Goal: Task Accomplishment & Management: Use online tool/utility

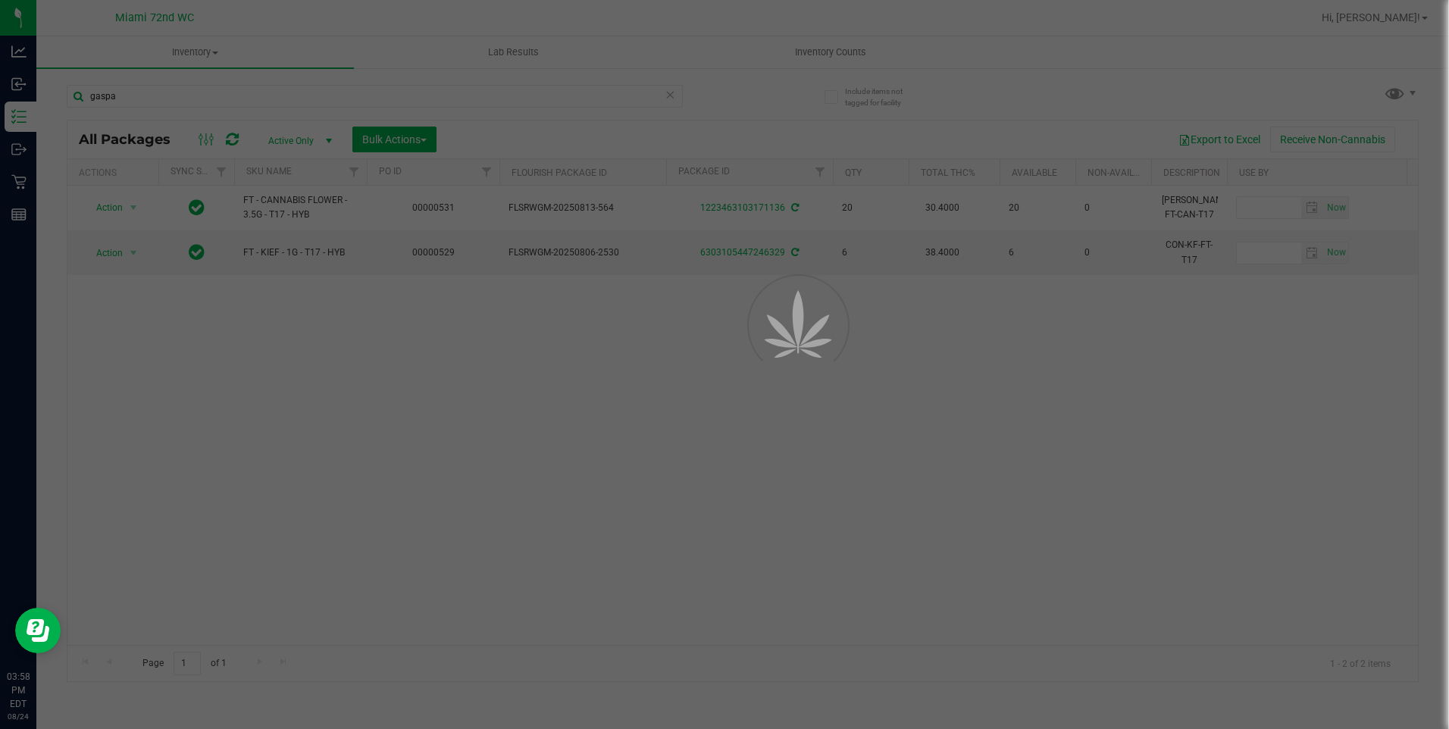
click at [551, 532] on div at bounding box center [724, 364] width 1449 height 729
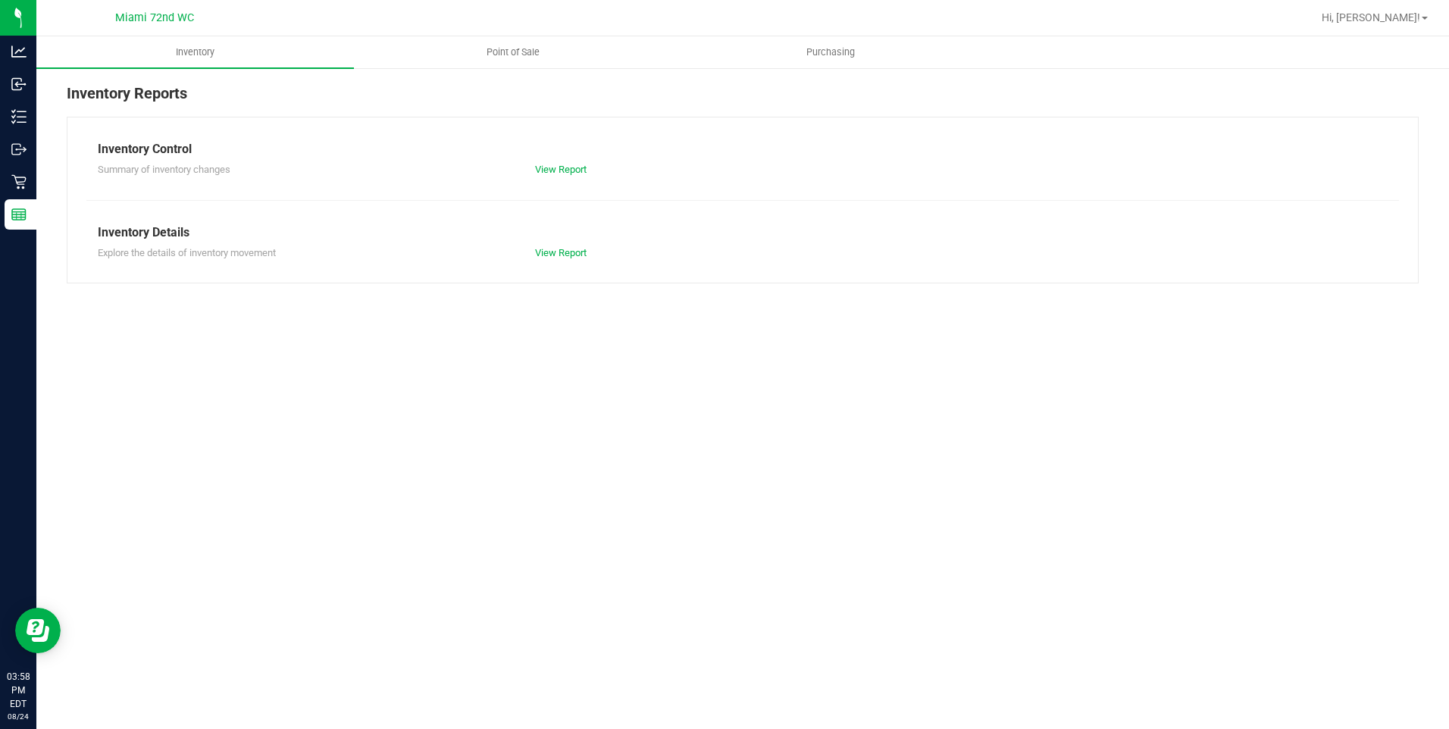
click at [583, 533] on div "Inventory Point of Sale Purchasing Inventory Reports Inventory Control Summary …" at bounding box center [742, 382] width 1412 height 693
click at [0, 0] on p "Retail" at bounding box center [0, 0] width 0 height 0
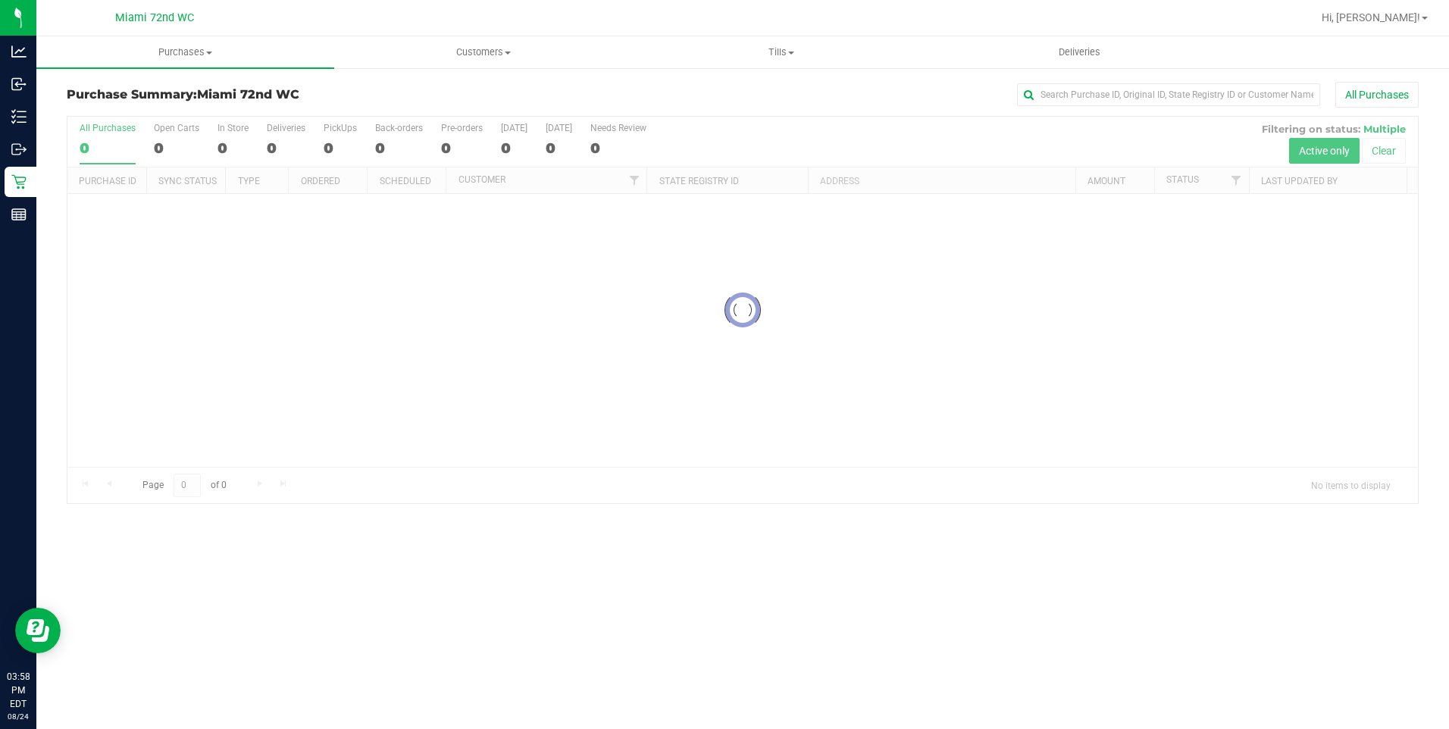
click at [583, 593] on div "Purchases Summary of purchases Fulfillment All purchases Customers All customer…" at bounding box center [742, 382] width 1412 height 693
click at [611, 582] on div "Purchases Summary of purchases Fulfillment All purchases Customers All customer…" at bounding box center [742, 382] width 1412 height 693
click at [617, 572] on div "Purchases Summary of purchases Fulfillment All purchases Customers All customer…" at bounding box center [742, 382] width 1412 height 693
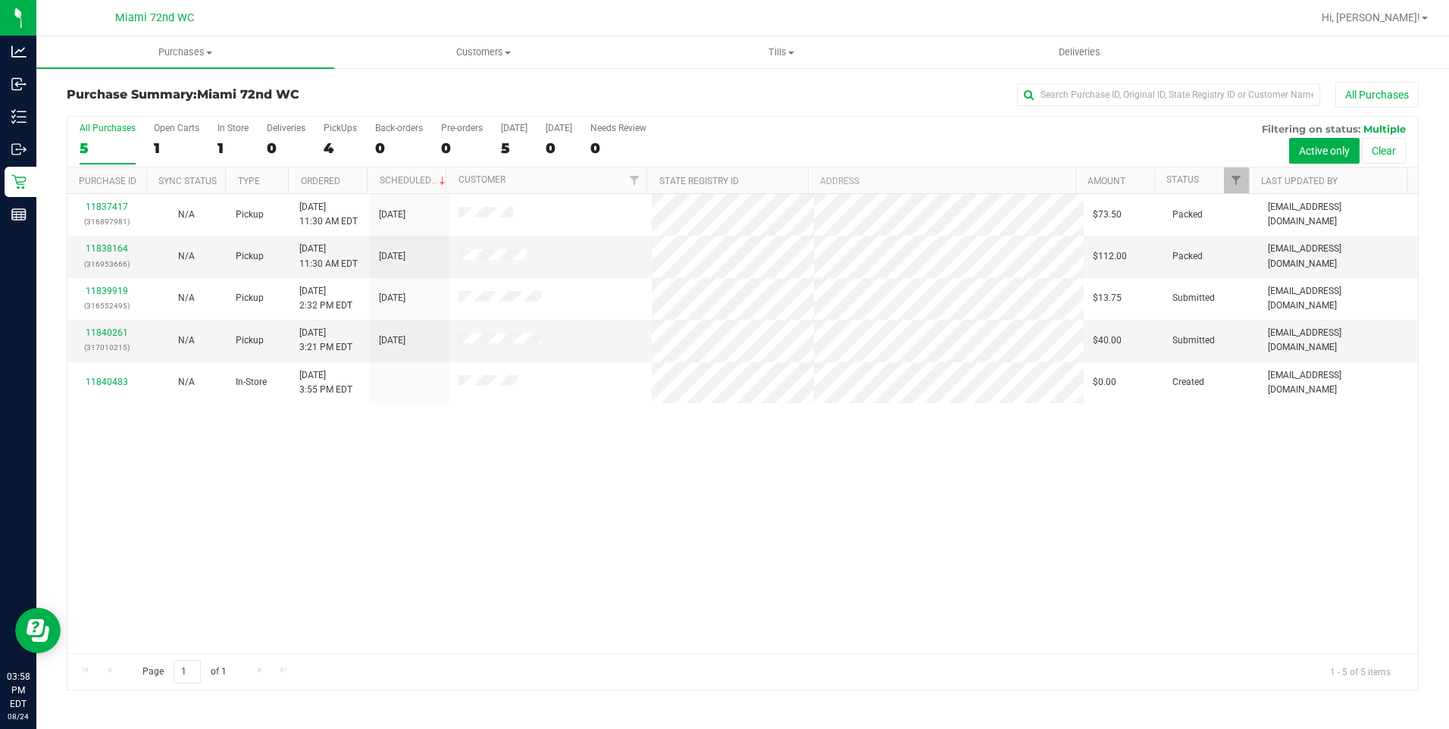
click at [339, 523] on div "11837417 (316897981) N/A Pickup [DATE] 11:30 AM EDT 8/24/2025 $73.50 Packed [EM…" at bounding box center [742, 423] width 1350 height 459
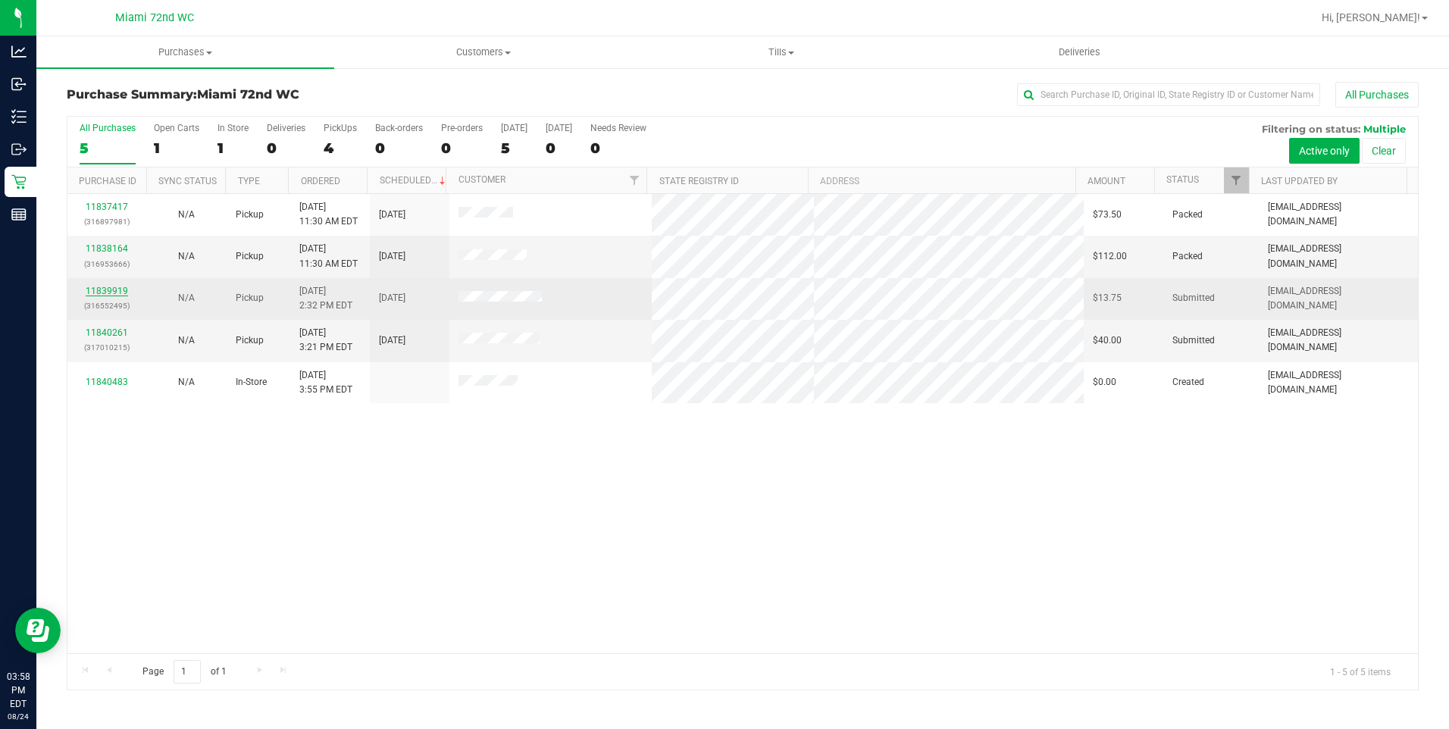
click at [122, 289] on link "11839919" at bounding box center [107, 291] width 42 height 11
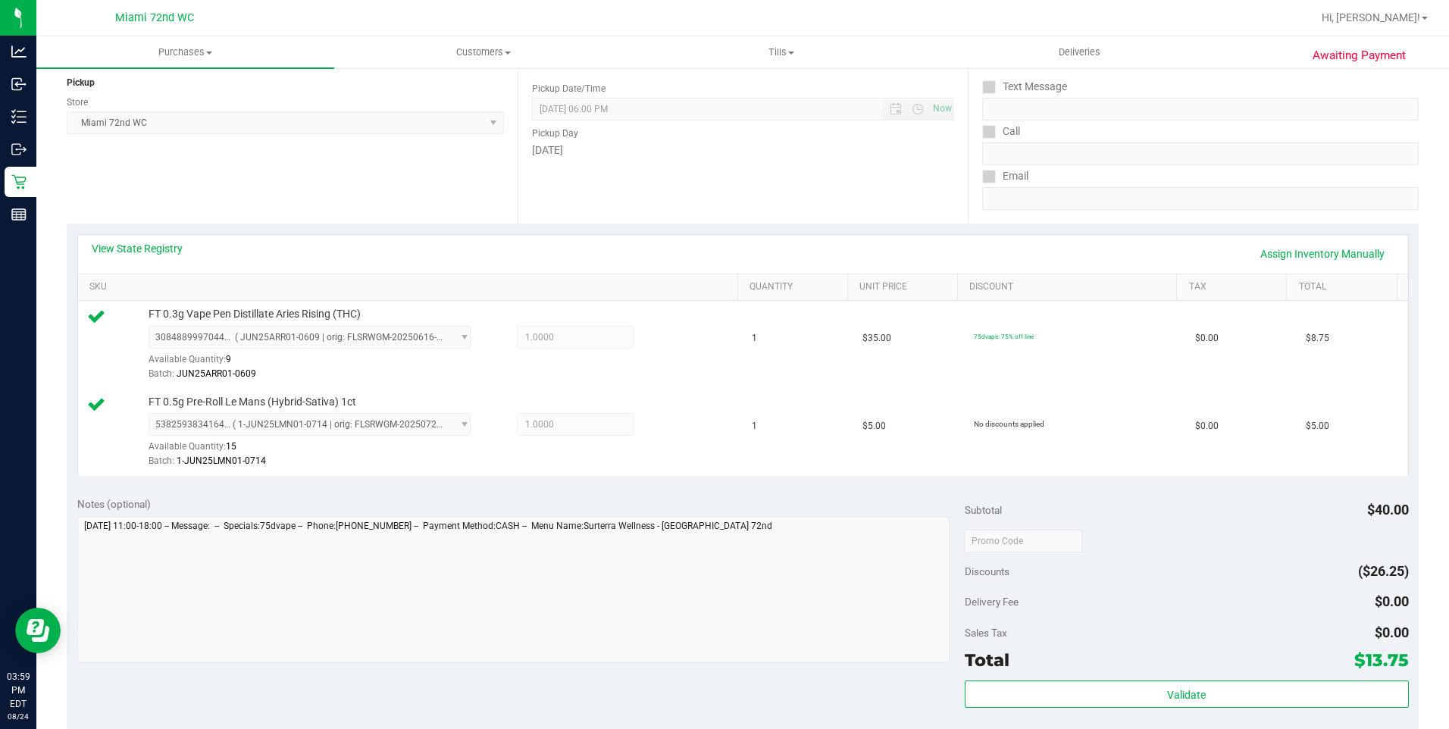
scroll to position [188, 0]
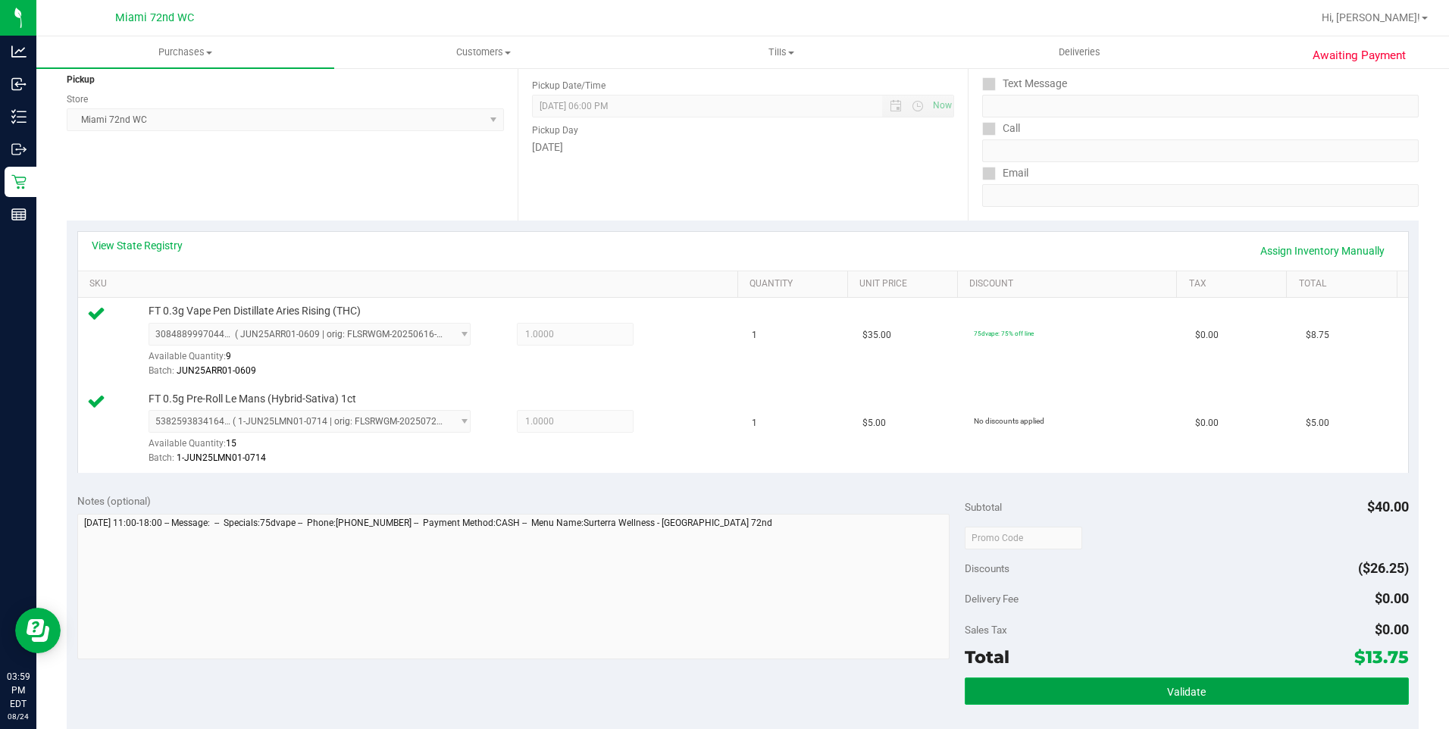
click at [1143, 689] on button "Validate" at bounding box center [1187, 690] width 444 height 27
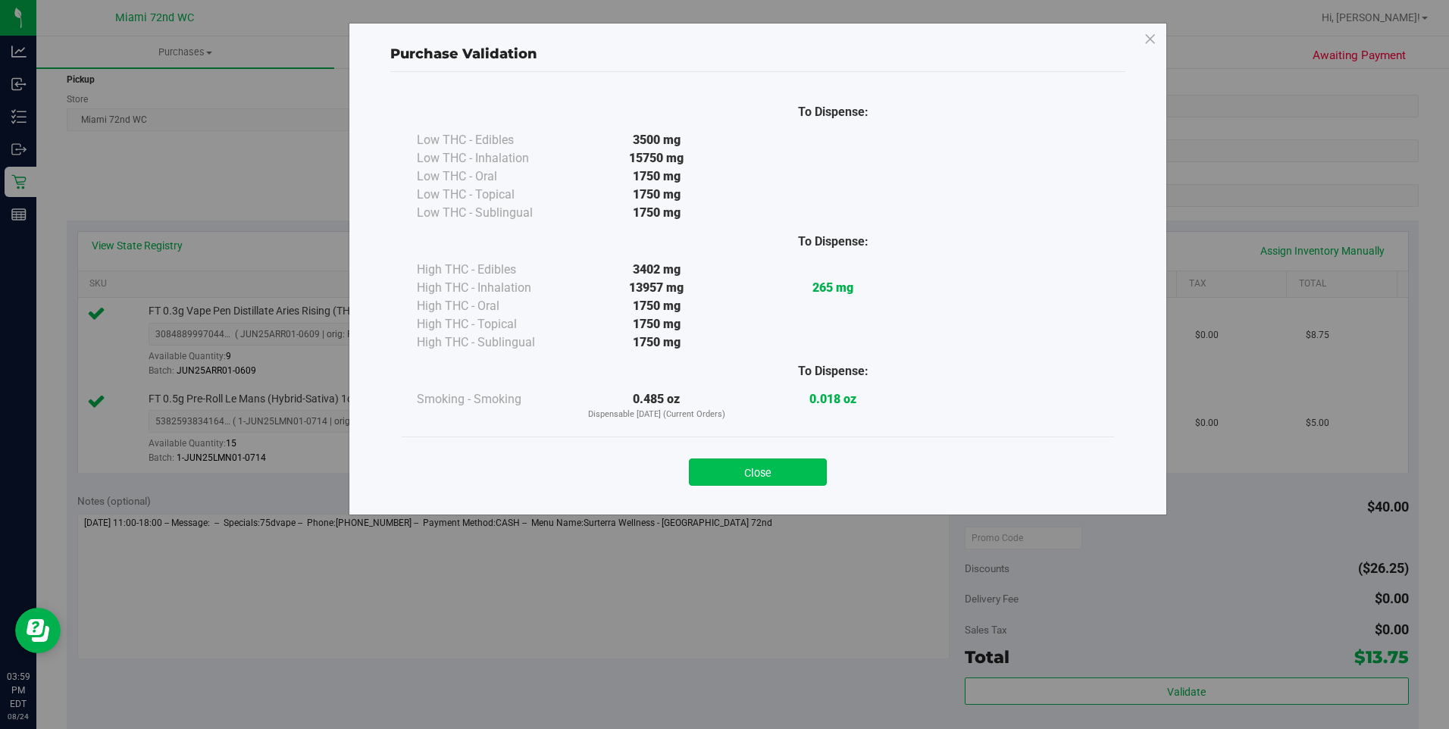
click at [816, 482] on button "Close" at bounding box center [758, 471] width 138 height 27
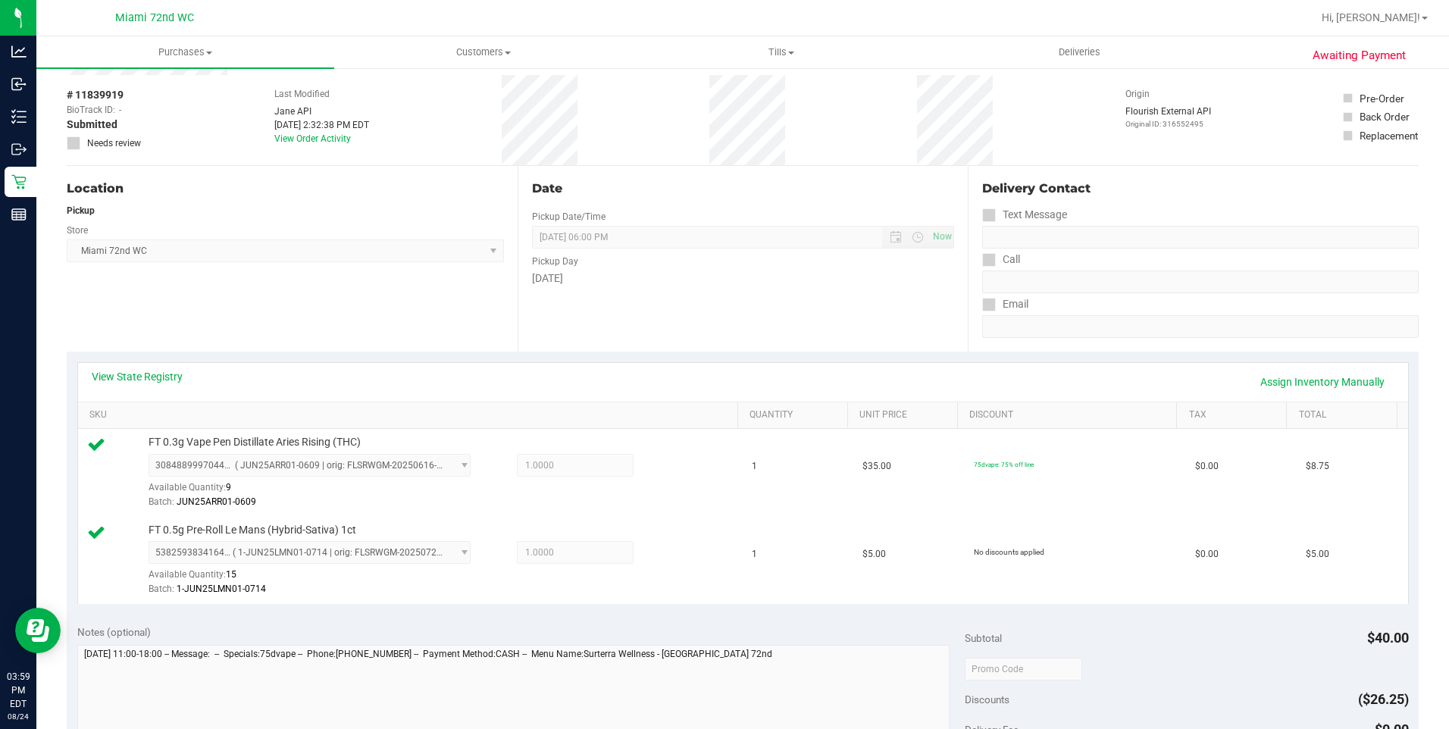
scroll to position [375, 0]
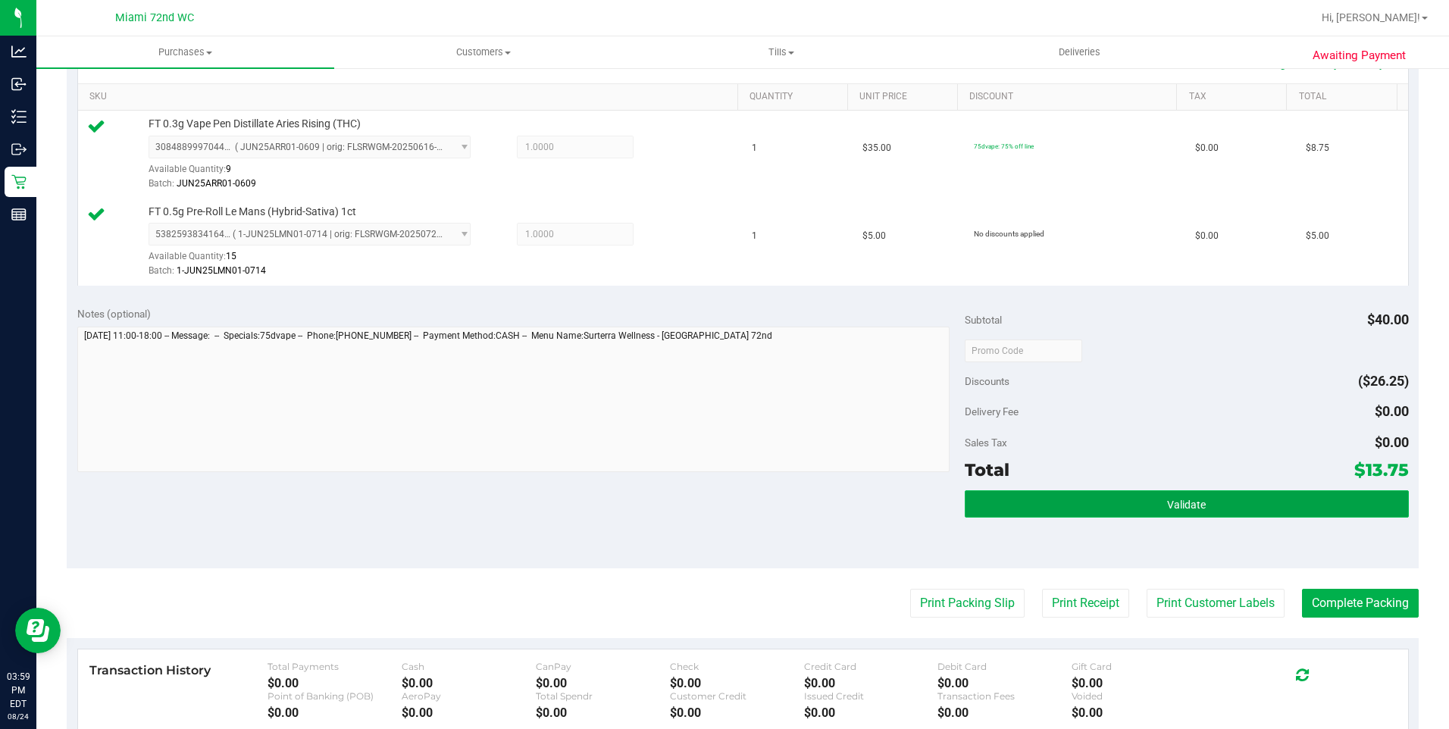
click at [1226, 502] on button "Validate" at bounding box center [1187, 503] width 444 height 27
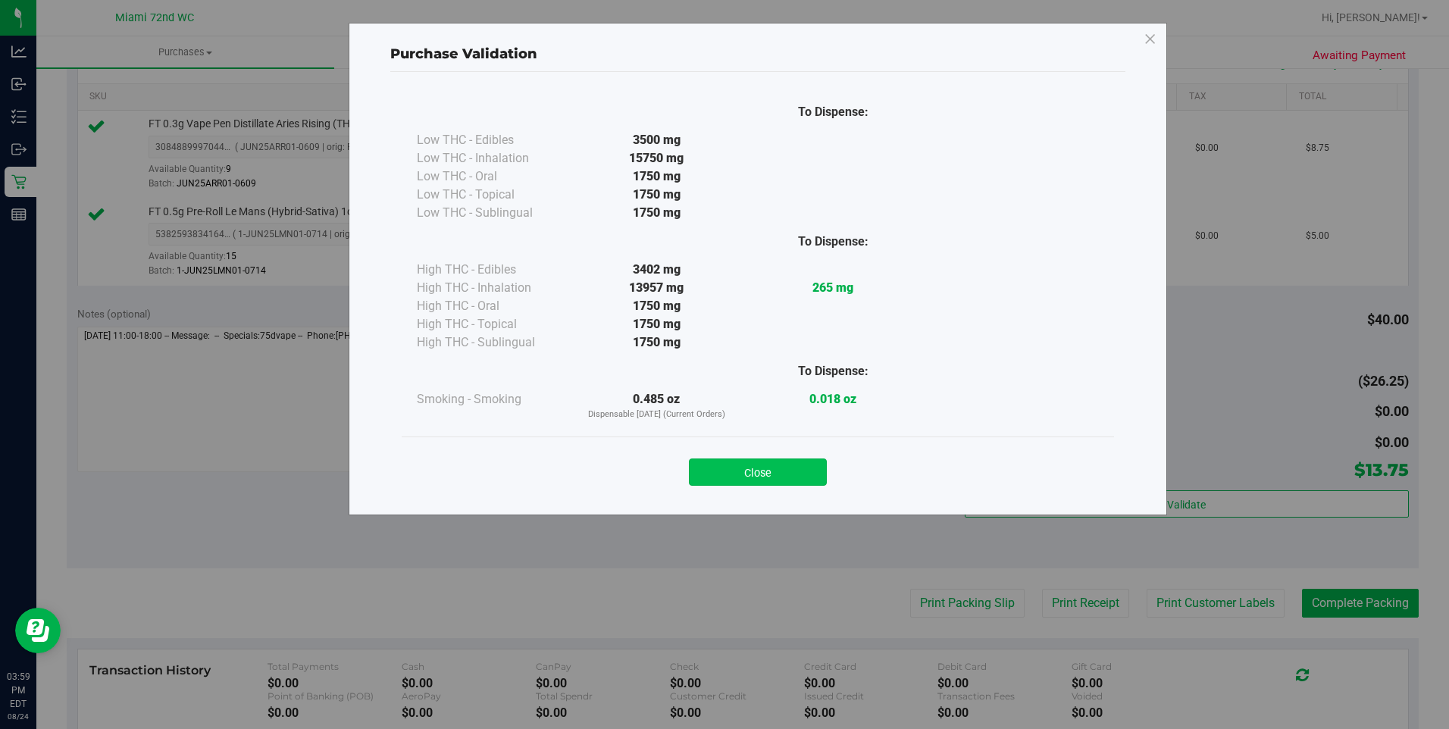
click at [759, 474] on button "Close" at bounding box center [758, 471] width 138 height 27
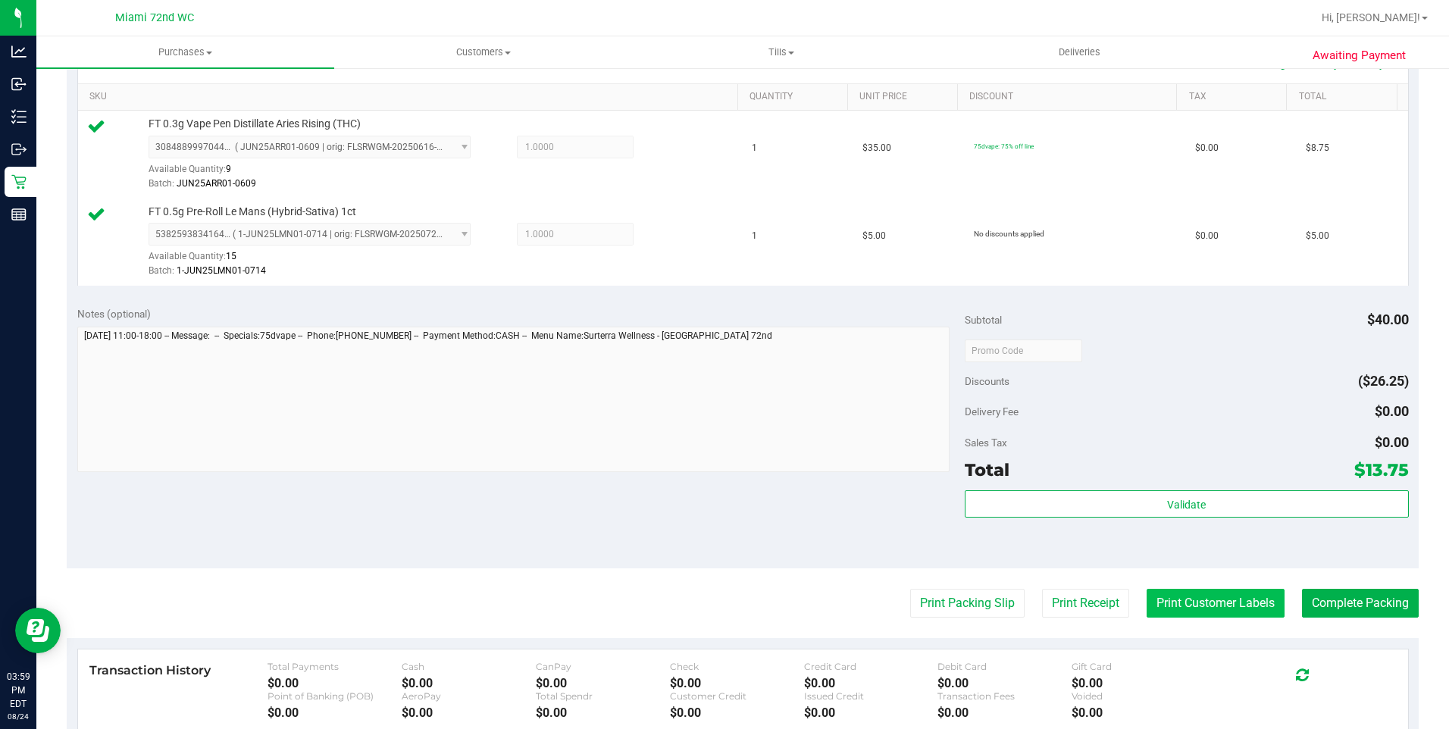
click at [1264, 605] on button "Print Customer Labels" at bounding box center [1215, 603] width 138 height 29
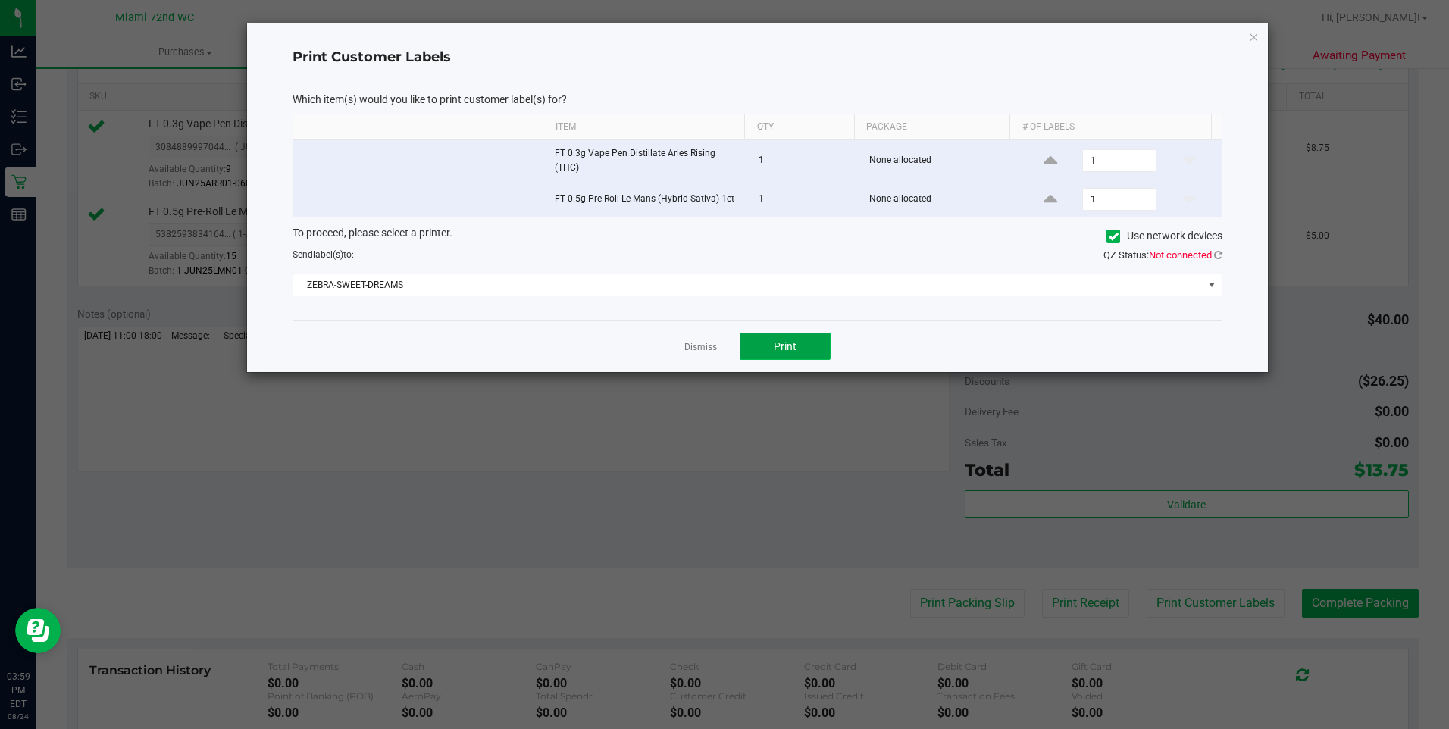
click at [757, 342] on button "Print" at bounding box center [784, 346] width 91 height 27
click at [687, 355] on div "Dismiss Print" at bounding box center [757, 346] width 930 height 52
click at [711, 350] on link "Dismiss" at bounding box center [700, 347] width 33 height 13
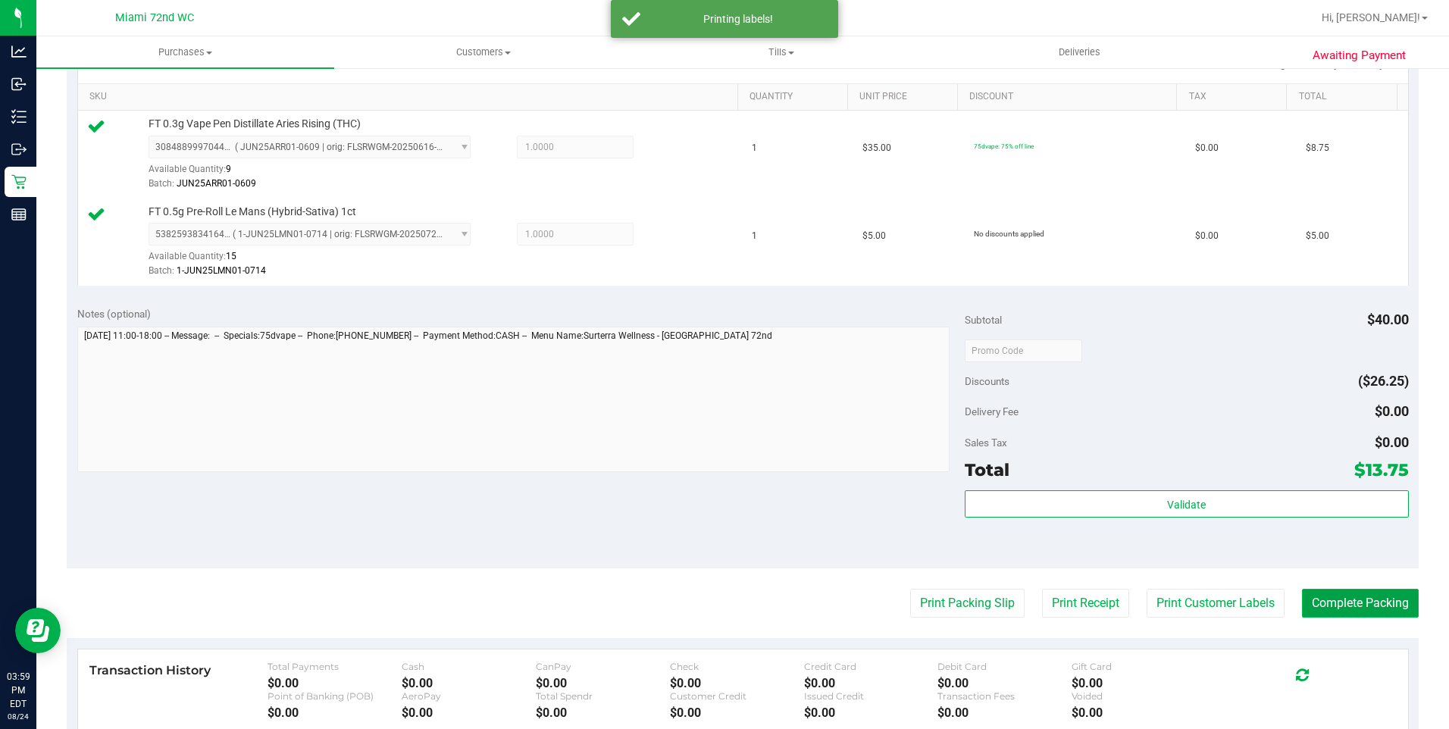
click at [1364, 590] on button "Complete Packing" at bounding box center [1360, 603] width 117 height 29
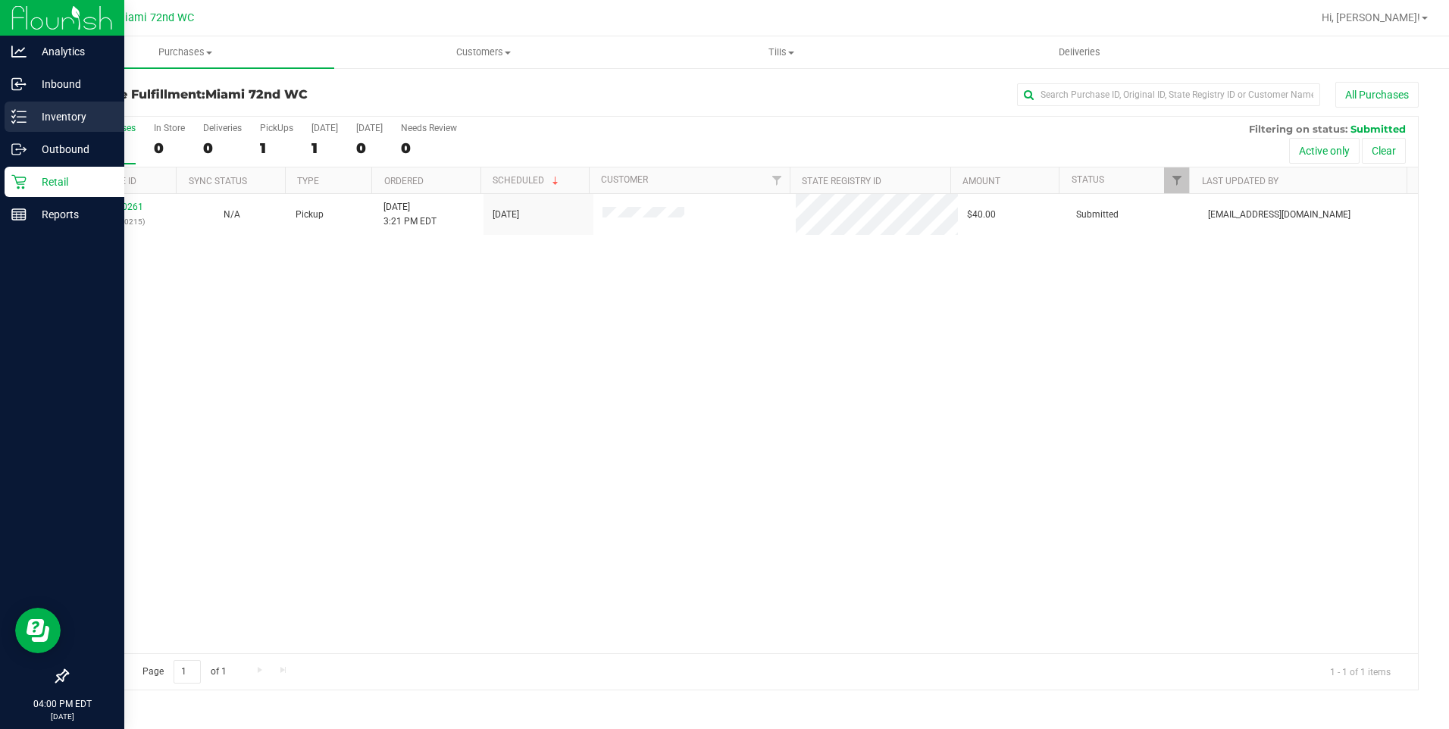
click at [14, 111] on icon at bounding box center [18, 116] width 15 height 15
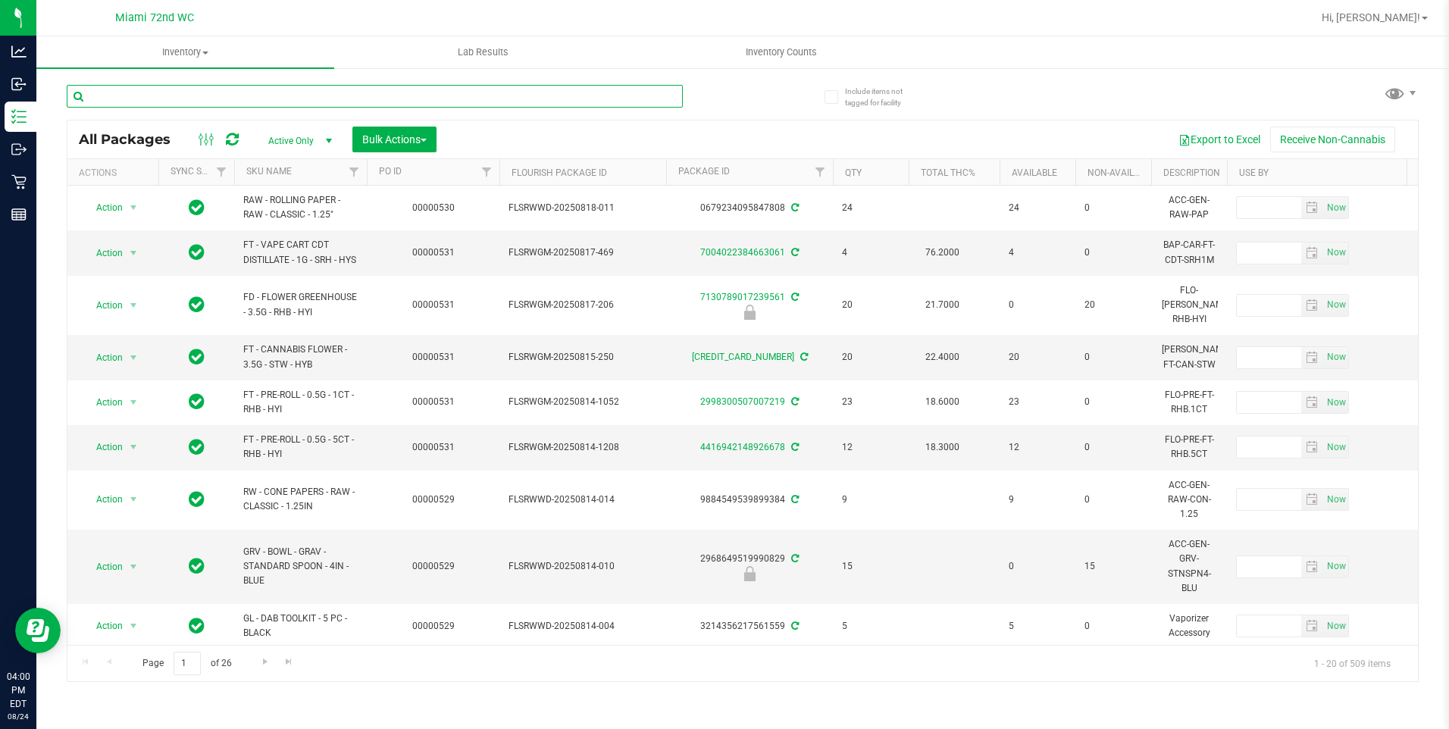
click at [303, 88] on input "text" at bounding box center [375, 96] width 616 height 23
type input "ddf"
